Goal: Task Accomplishment & Management: Use online tool/utility

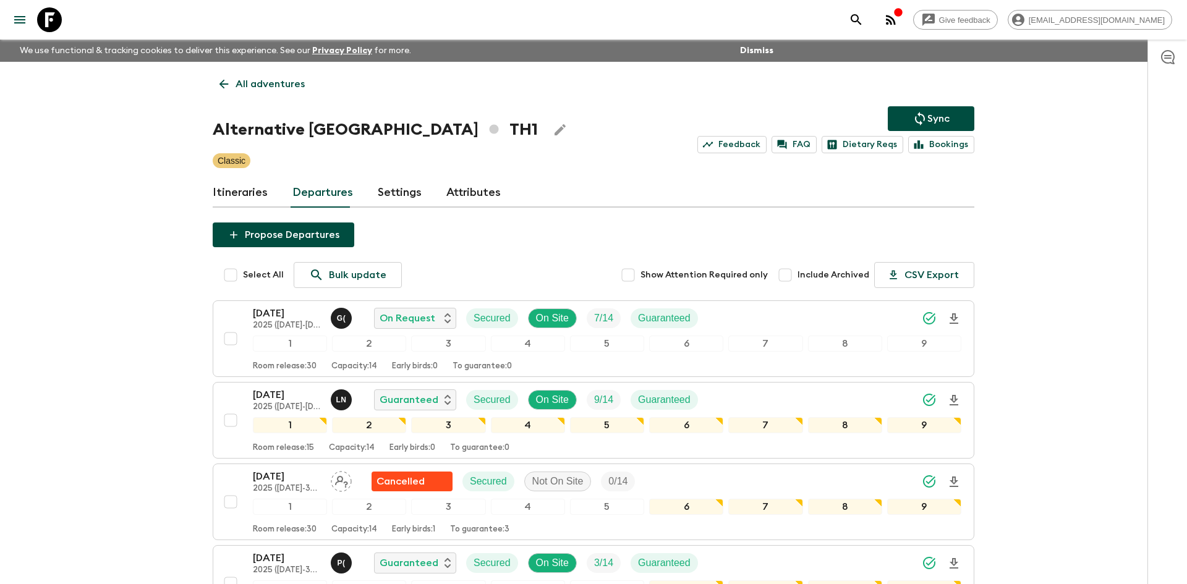
click at [238, 88] on p "All adventures" at bounding box center [269, 84] width 69 height 15
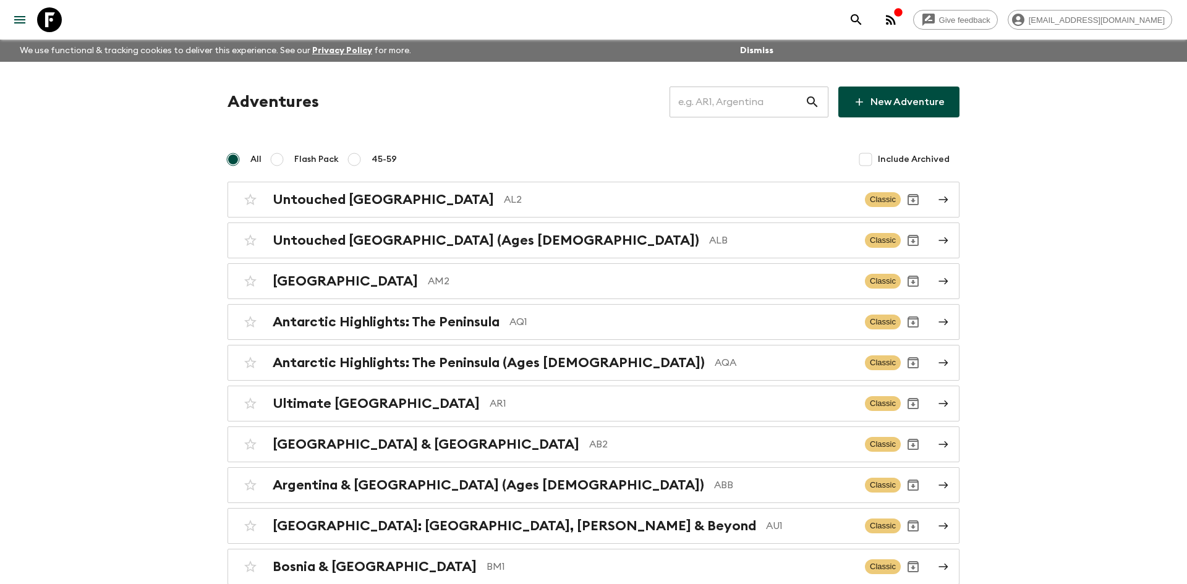
click at [760, 100] on input "text" at bounding box center [736, 102] width 135 height 35
type input "eg1"
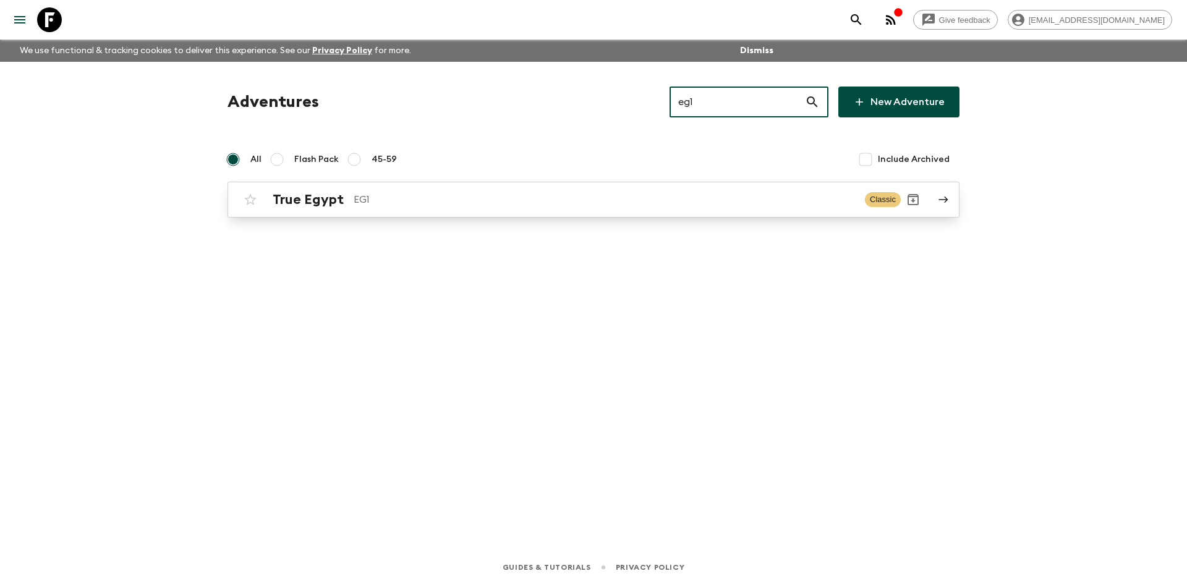
click at [431, 201] on p "EG1" at bounding box center [604, 199] width 501 height 15
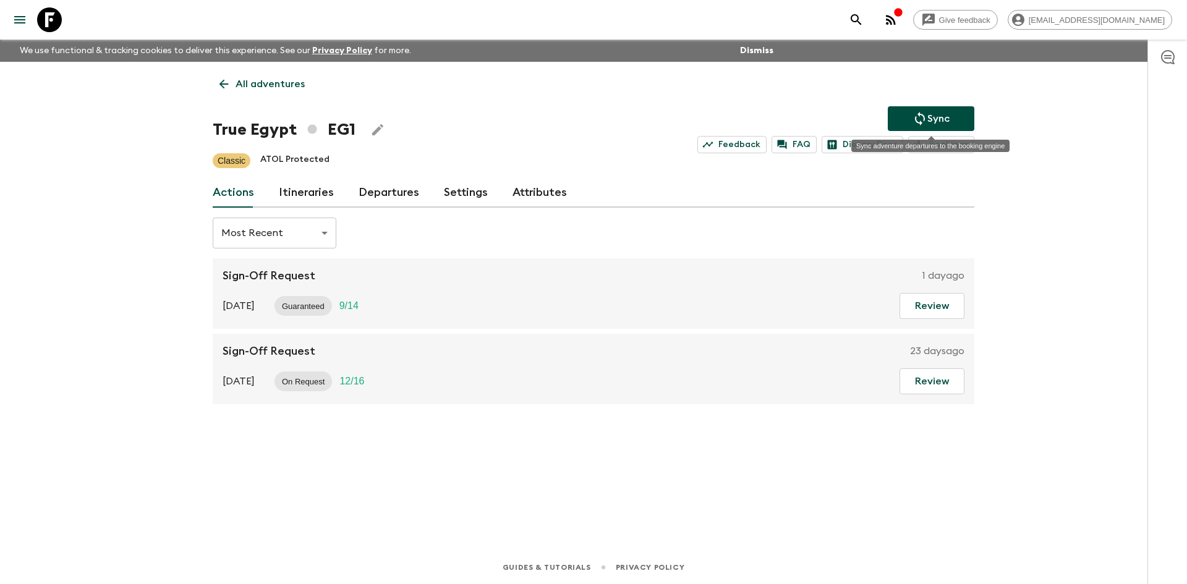
click at [913, 112] on icon "Sync adventure departures to the booking engine" at bounding box center [919, 118] width 15 height 15
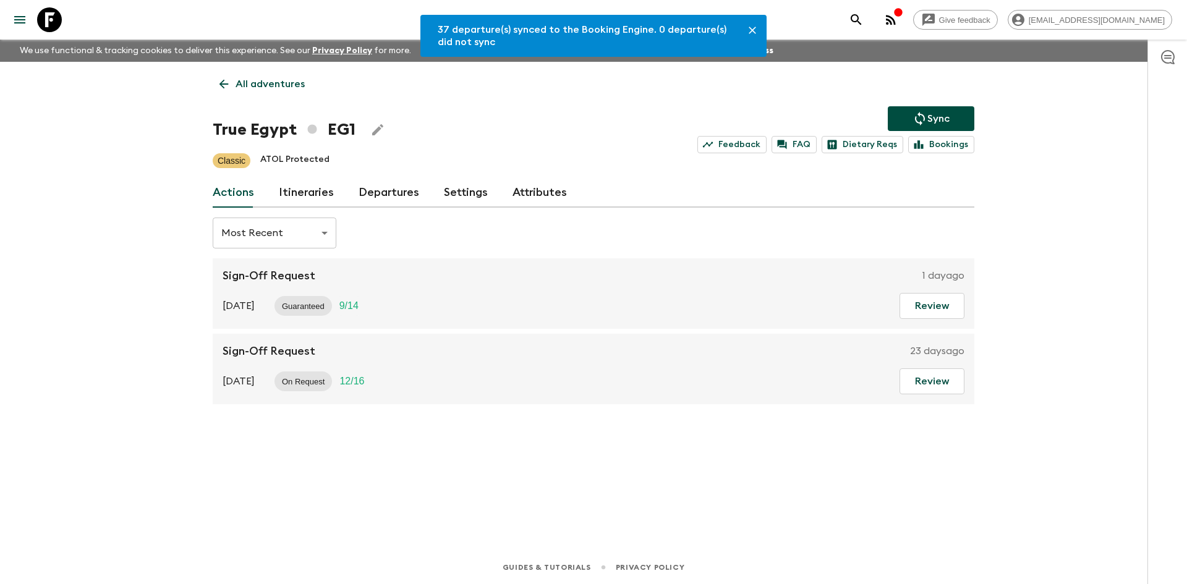
click at [371, 195] on link "Departures" at bounding box center [388, 193] width 61 height 30
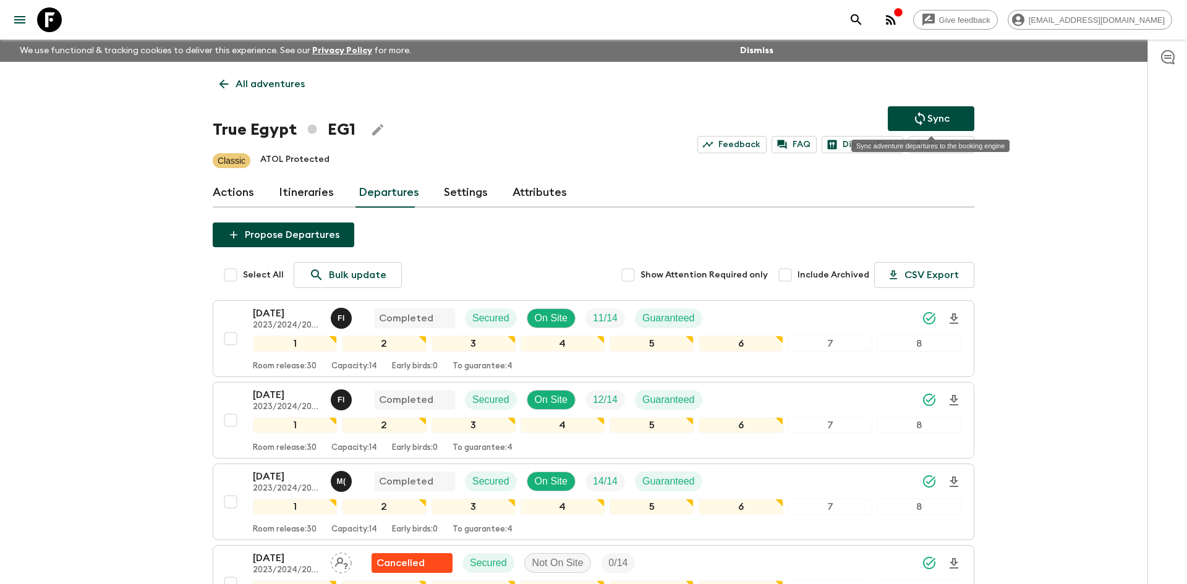
click at [909, 116] on button "Sync" at bounding box center [931, 118] width 87 height 25
